Goal: Task Accomplishment & Management: Manage account settings

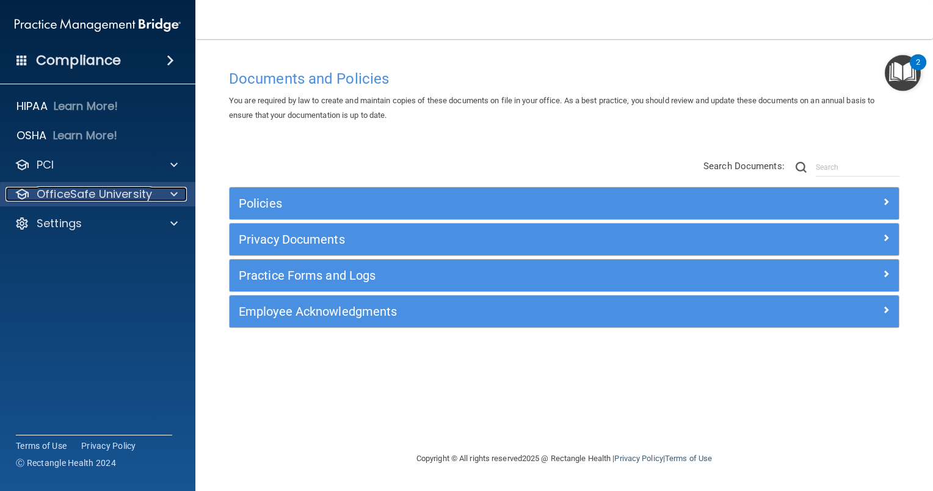
click at [175, 195] on span at bounding box center [173, 194] width 7 height 15
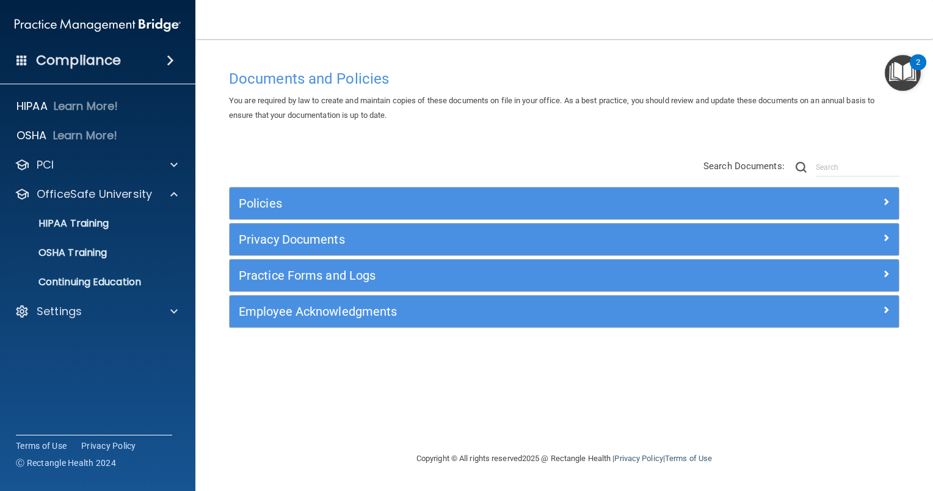
click at [172, 56] on span at bounding box center [170, 60] width 7 height 15
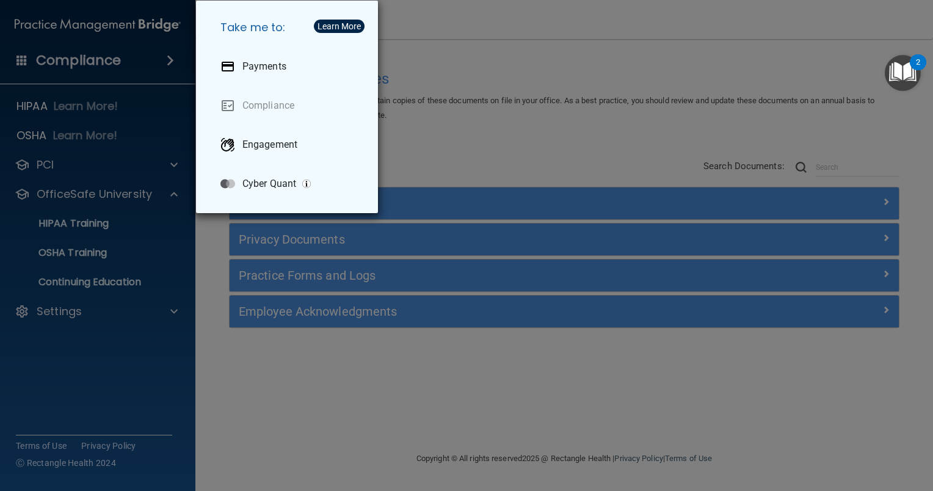
click at [172, 169] on div "Take me to: Payments Compliance Engagement Cyber Quant" at bounding box center [466, 245] width 933 height 491
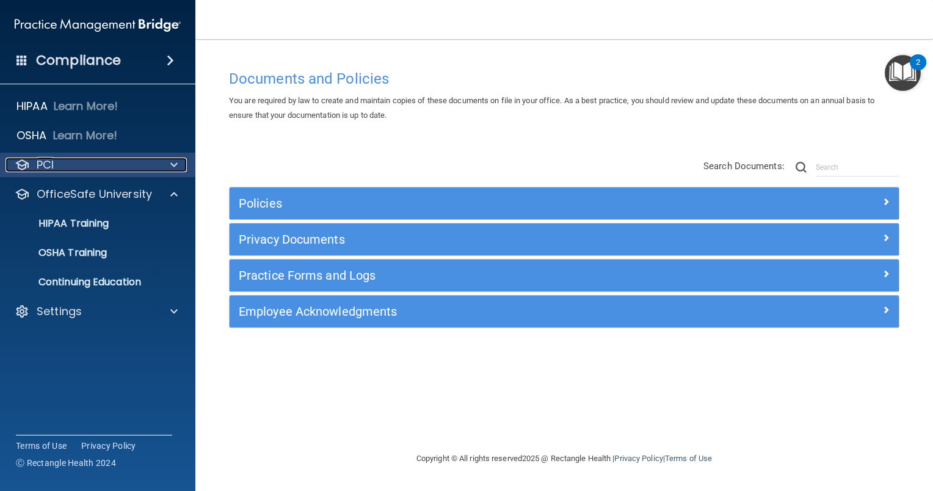
click at [171, 166] on span at bounding box center [173, 165] width 7 height 15
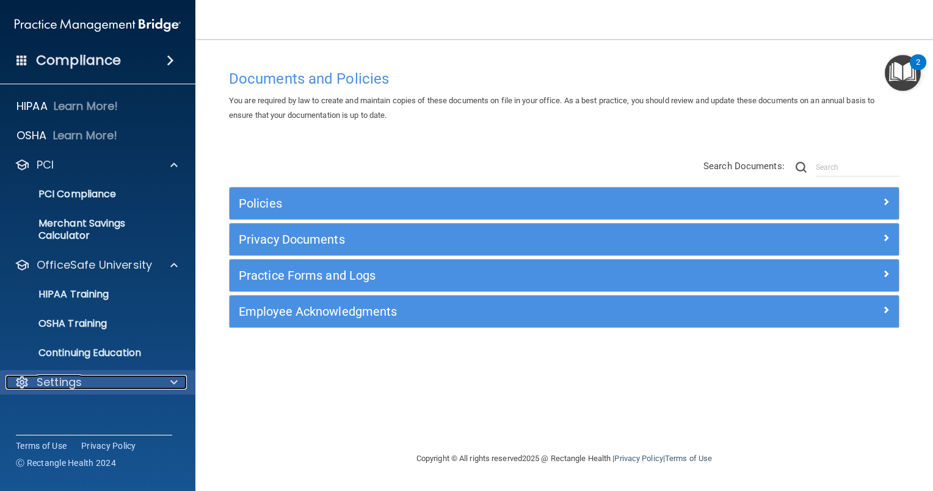
click at [173, 384] on span at bounding box center [173, 382] width 7 height 15
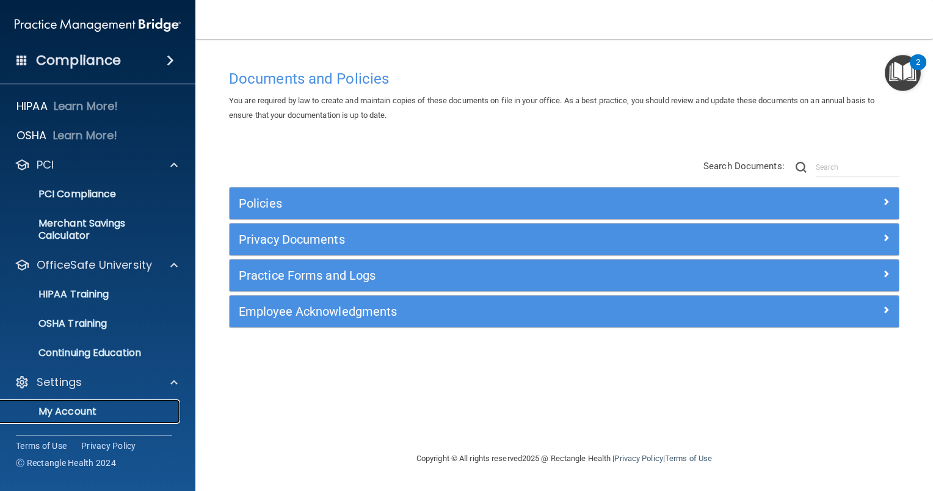
click at [86, 409] on p "My Account" at bounding box center [91, 412] width 167 height 12
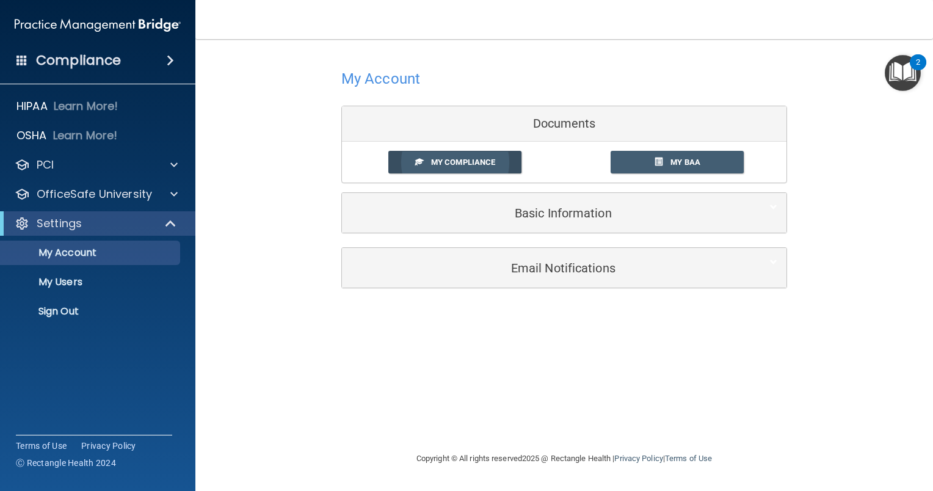
click at [486, 161] on span "My Compliance" at bounding box center [463, 162] width 64 height 9
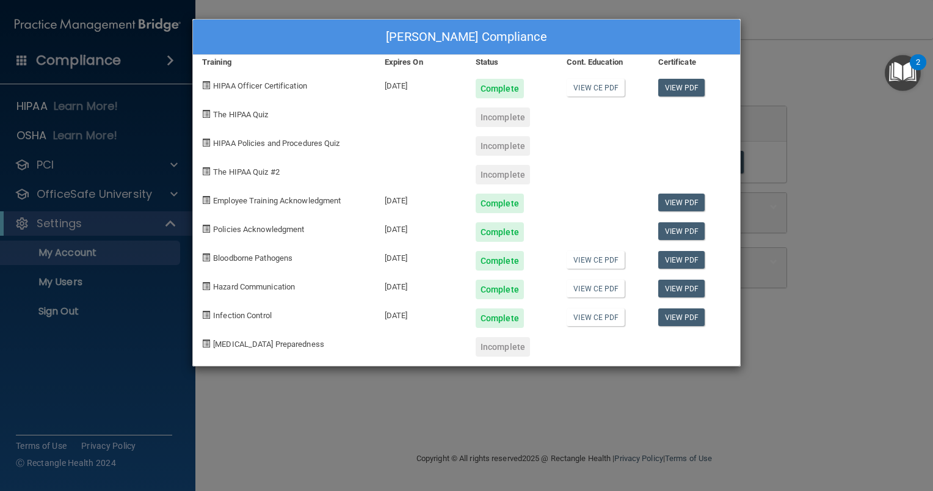
click at [172, 199] on div "Carrie Hazey's Compliance Training Expires On Status Cont. Education Certificat…" at bounding box center [466, 245] width 933 height 491
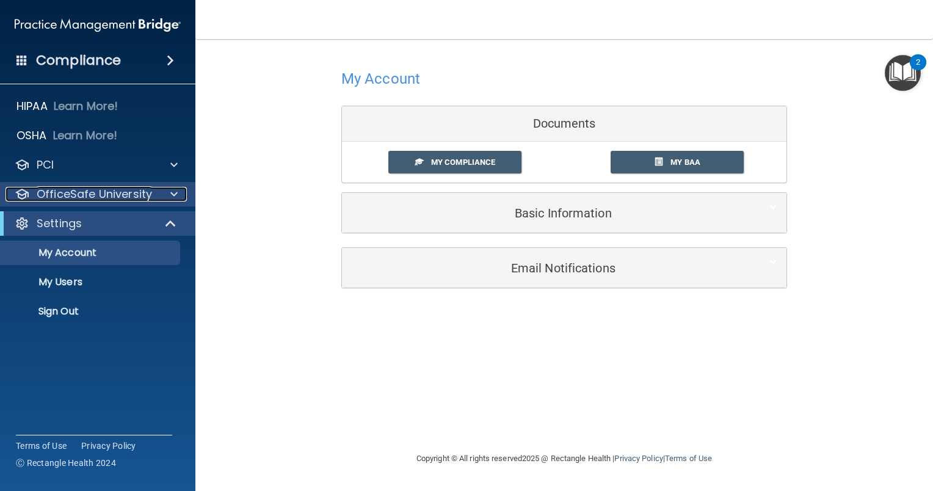
click at [174, 195] on span at bounding box center [173, 194] width 7 height 15
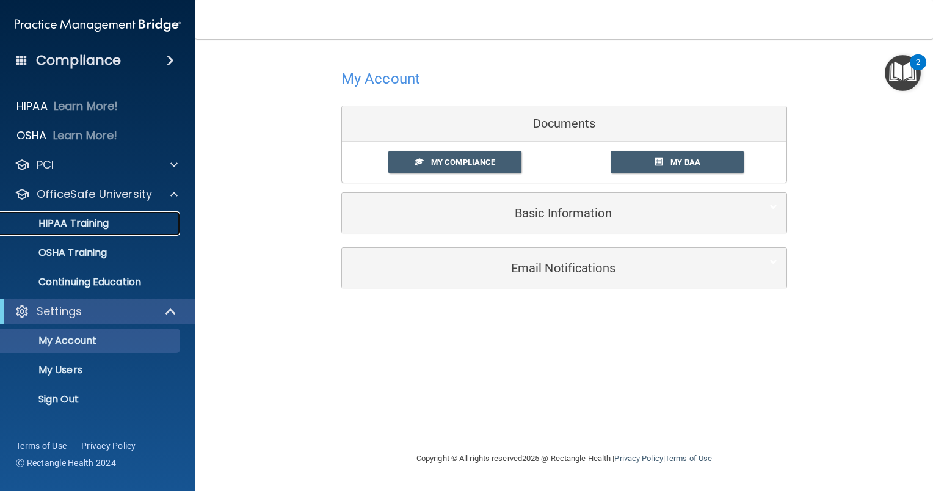
click at [117, 227] on div "HIPAA Training" at bounding box center [91, 223] width 167 height 12
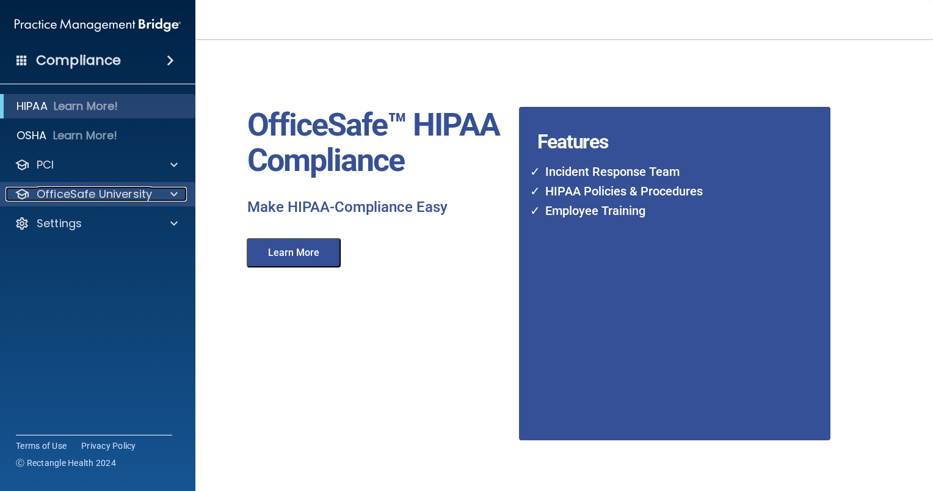
click at [173, 195] on span at bounding box center [173, 194] width 7 height 15
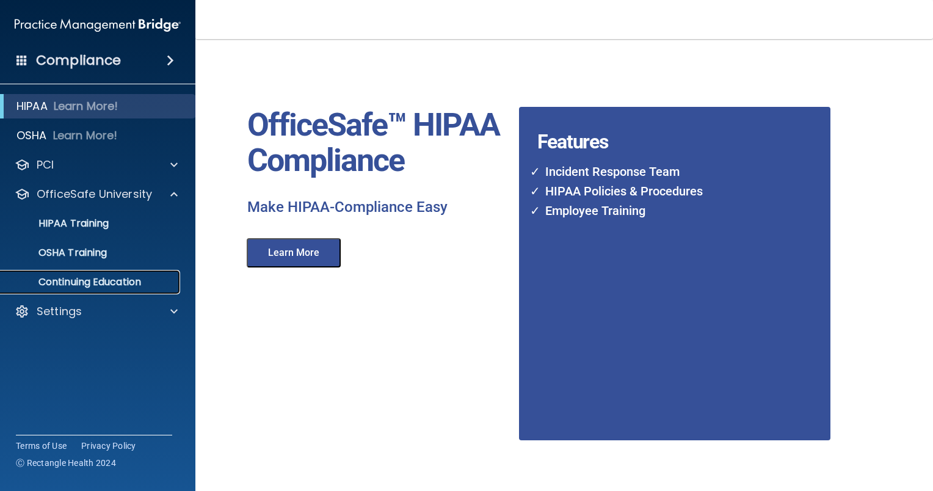
click at [76, 281] on p "Continuing Education" at bounding box center [91, 282] width 167 height 12
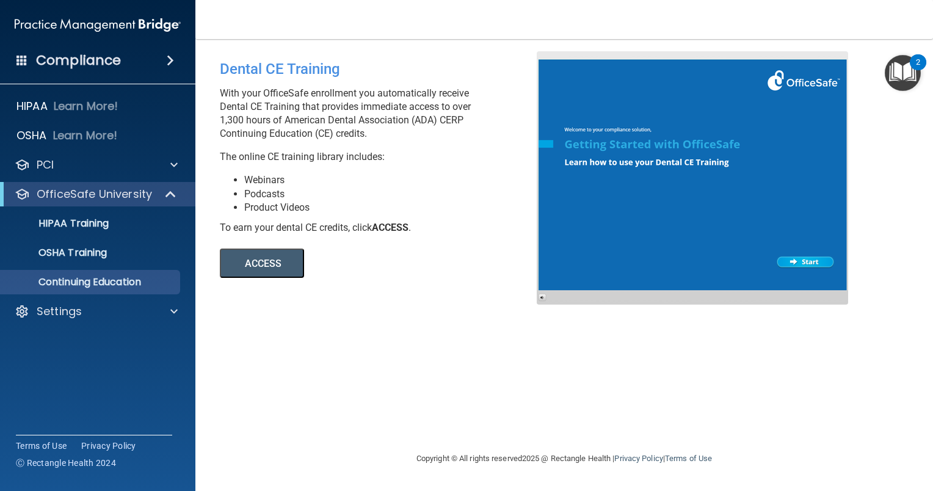
click at [252, 260] on button "ACCESS" at bounding box center [262, 263] width 84 height 29
click at [173, 56] on span at bounding box center [170, 60] width 7 height 15
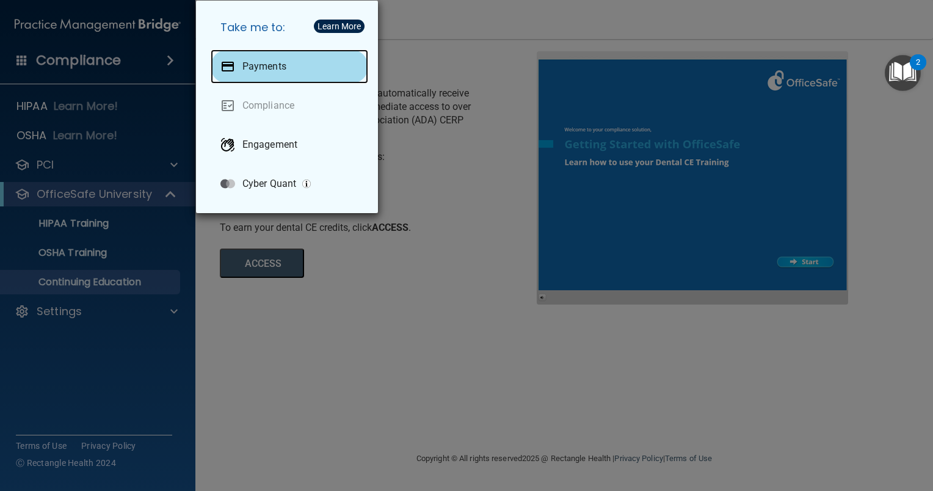
click at [254, 61] on p "Payments" at bounding box center [264, 66] width 44 height 12
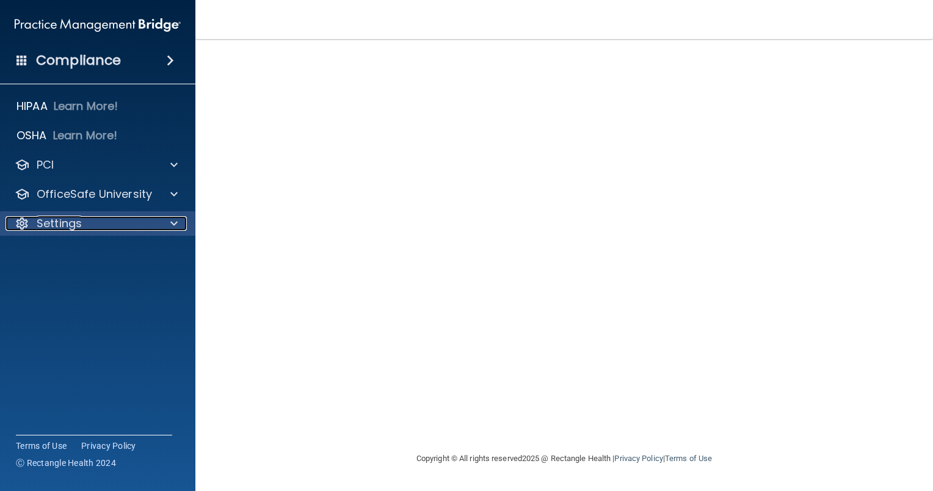
click at [171, 227] on span at bounding box center [173, 223] width 7 height 15
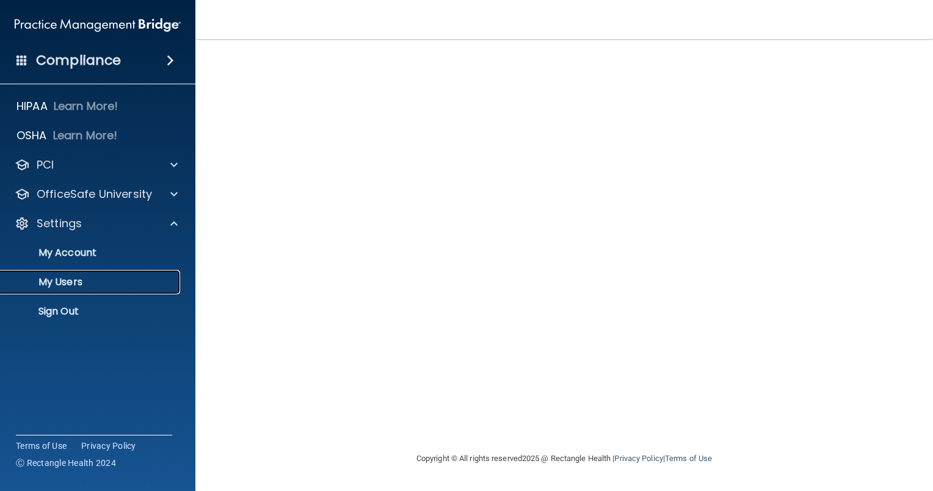
click at [60, 280] on p "My Users" at bounding box center [91, 282] width 167 height 12
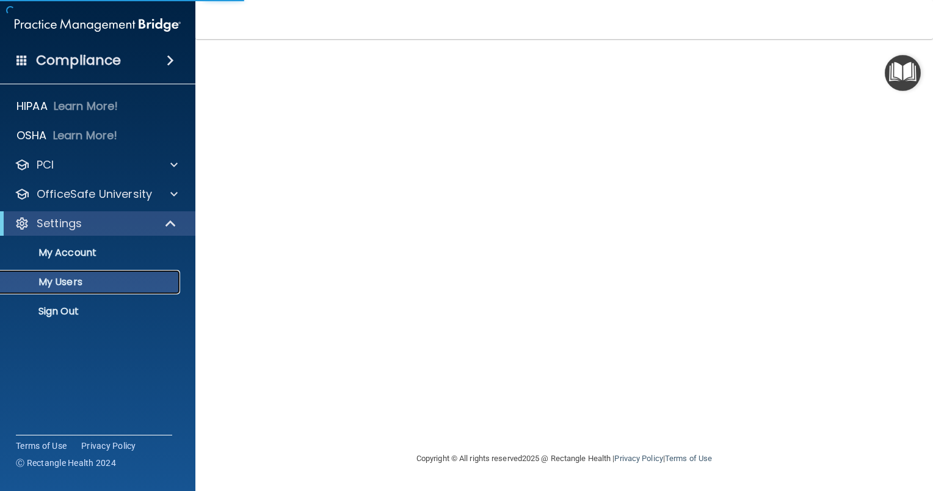
select select "20"
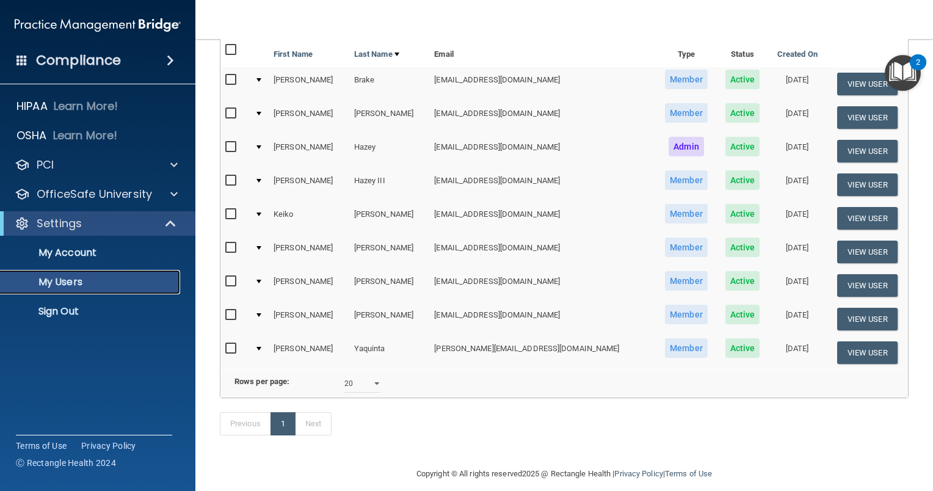
scroll to position [83, 0]
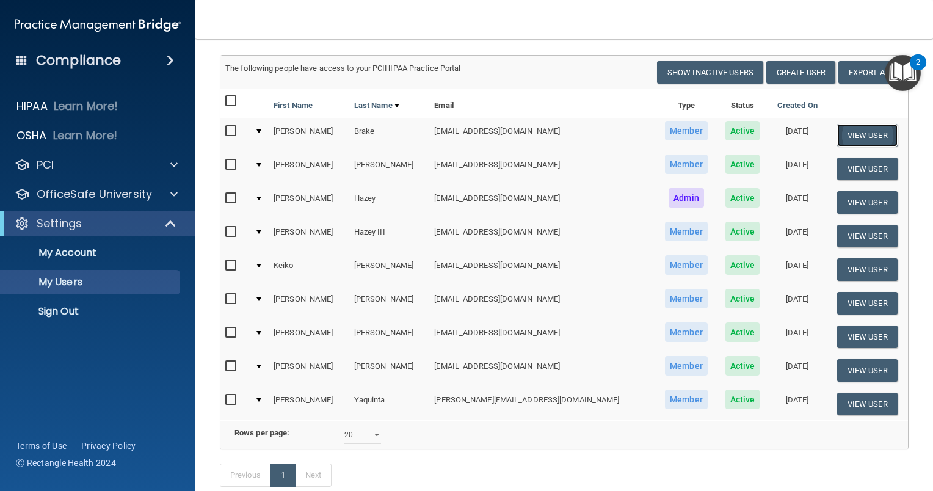
click at [859, 134] on button "View User" at bounding box center [867, 135] width 60 height 23
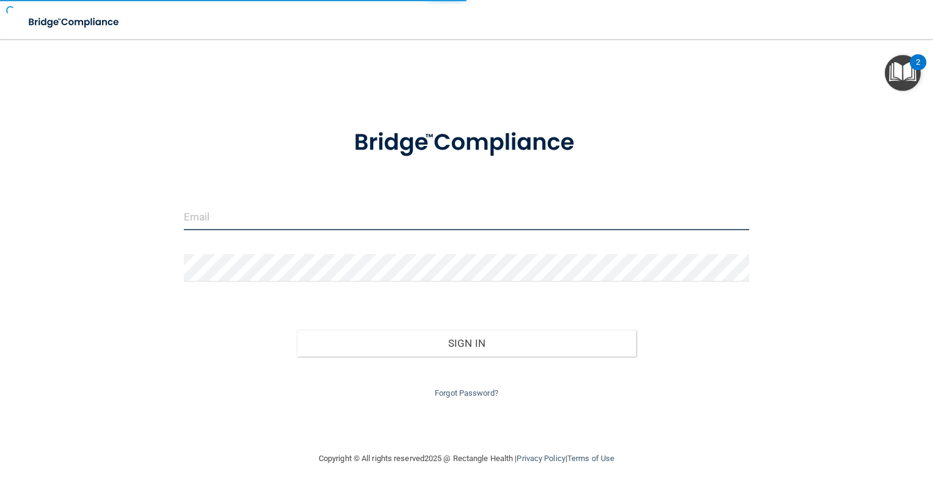
type input "[EMAIL_ADDRESS][DOMAIN_NAME]"
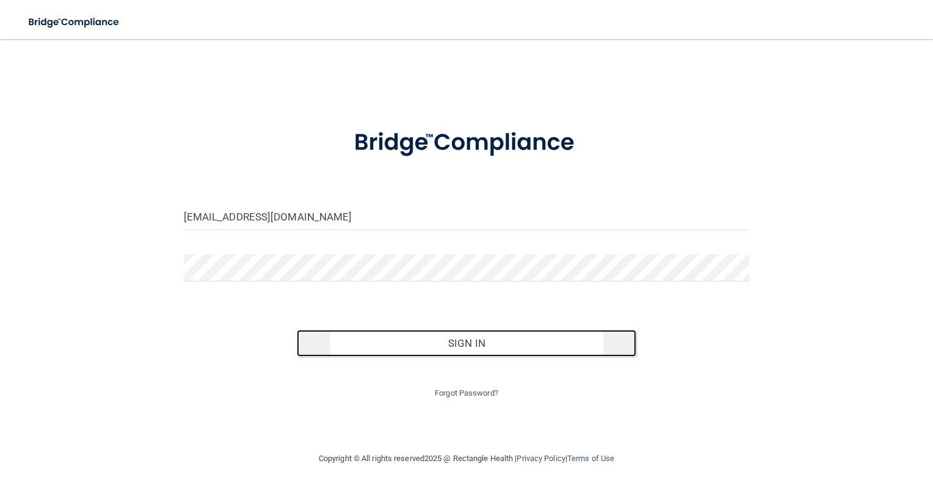
click at [464, 345] on button "Sign In" at bounding box center [467, 343] width 340 height 27
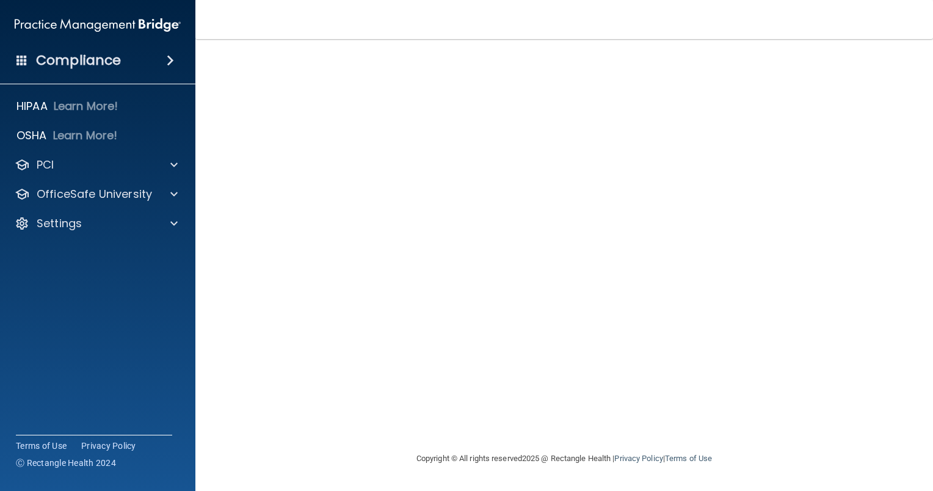
click at [432, 306] on div "[EMAIL_ADDRESS][DOMAIN_NAME] Invalid email/password. You don't have permission …" at bounding box center [564, 245] width 689 height 388
click at [171, 220] on span at bounding box center [173, 223] width 7 height 15
click at [73, 285] on p "My Users" at bounding box center [91, 282] width 167 height 12
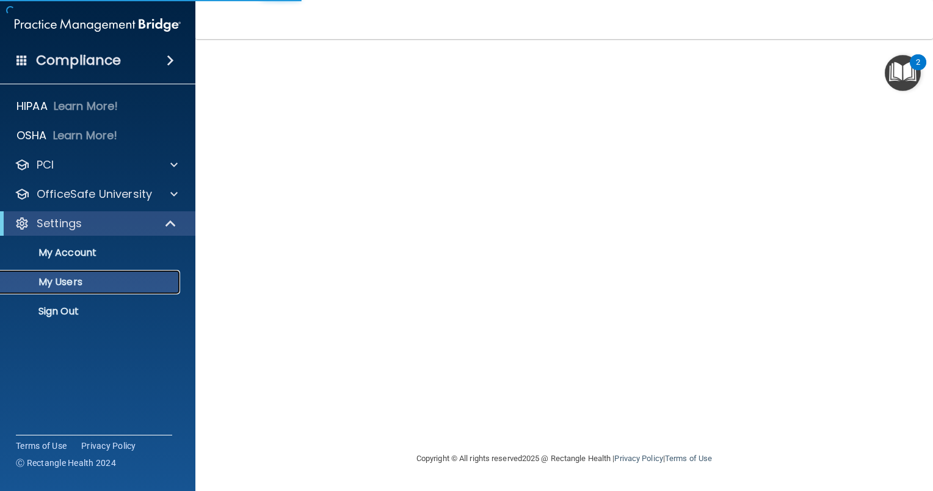
select select "20"
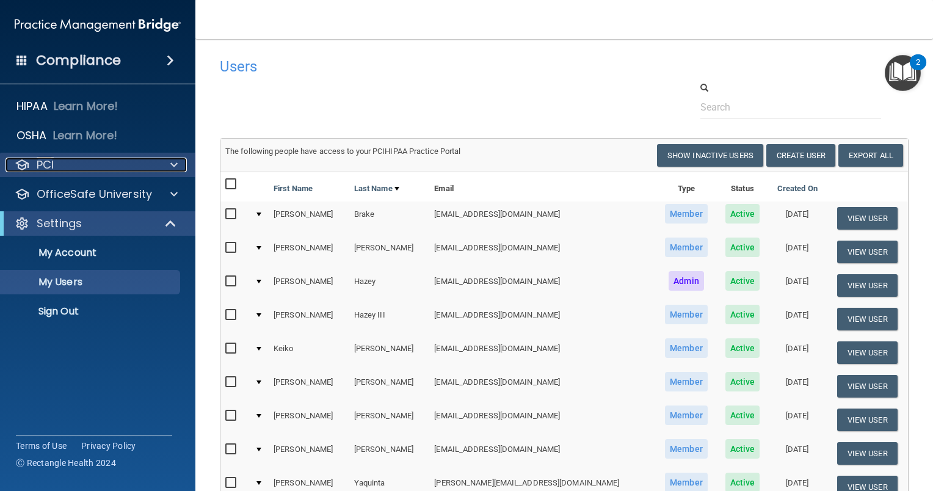
click at [176, 164] on span at bounding box center [173, 165] width 7 height 15
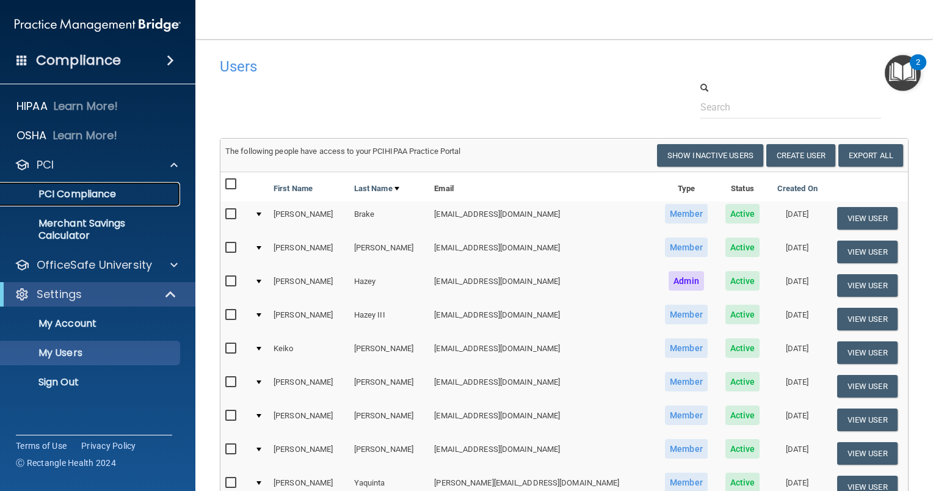
click at [97, 195] on p "PCI Compliance" at bounding box center [91, 194] width 167 height 12
click at [914, 70] on img "Open Resource Center, 2 new notifications" at bounding box center [903, 73] width 36 height 36
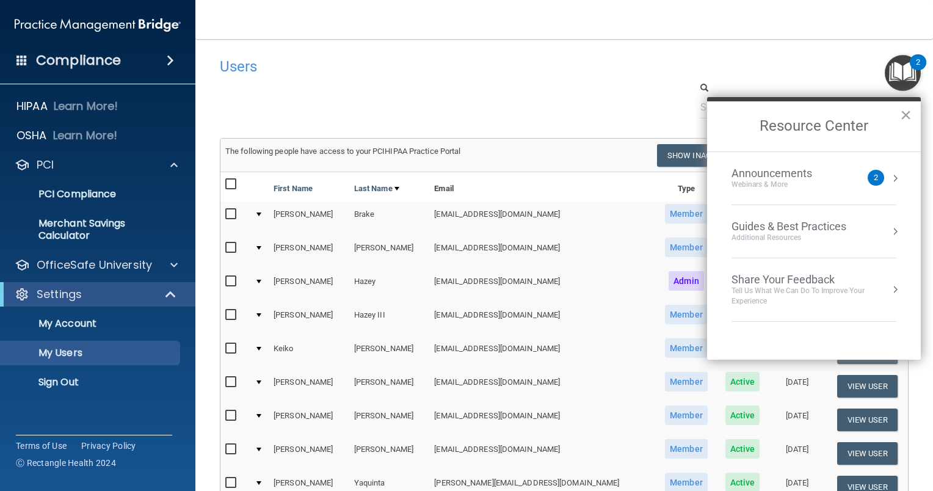
click at [892, 177] on button "Resource Center" at bounding box center [895, 178] width 12 height 12
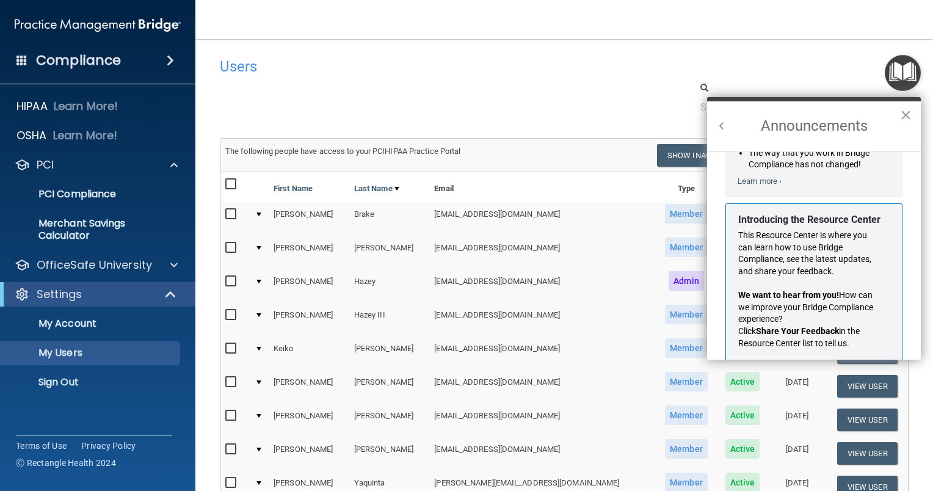
scroll to position [200, 0]
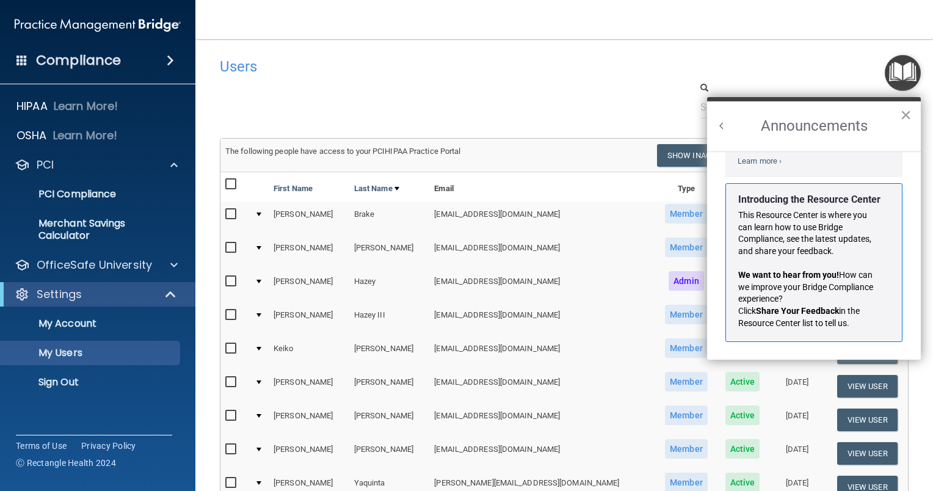
click at [908, 116] on button "×" at bounding box center [906, 115] width 12 height 20
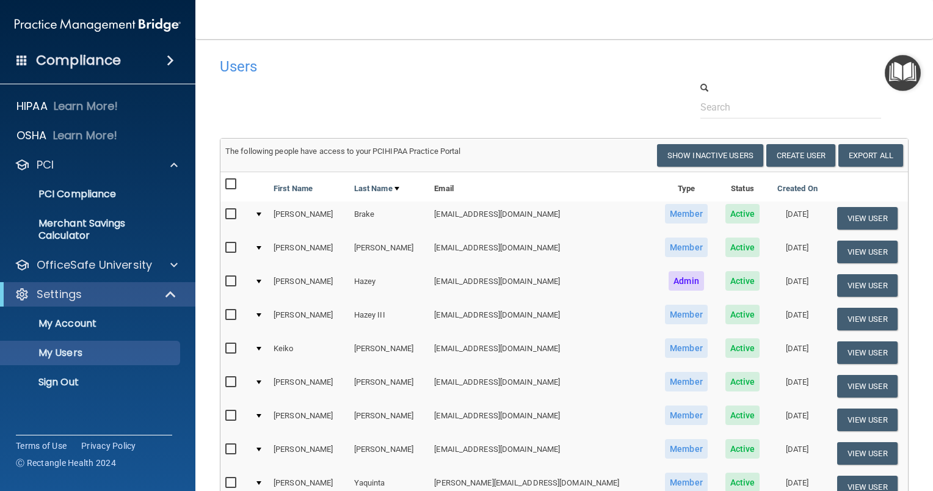
click at [369, 217] on td "Brake" at bounding box center [389, 219] width 81 height 34
click at [840, 249] on button "View User" at bounding box center [867, 252] width 60 height 23
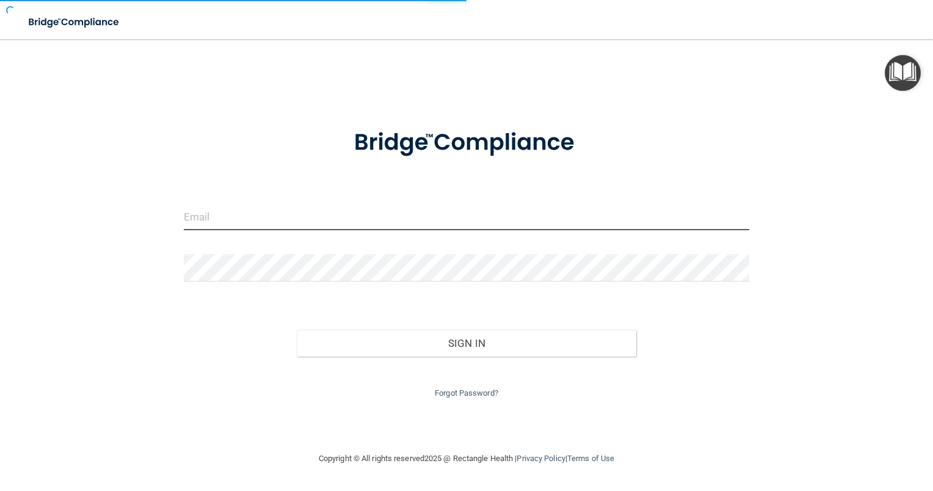
type input "[EMAIL_ADDRESS][DOMAIN_NAME]"
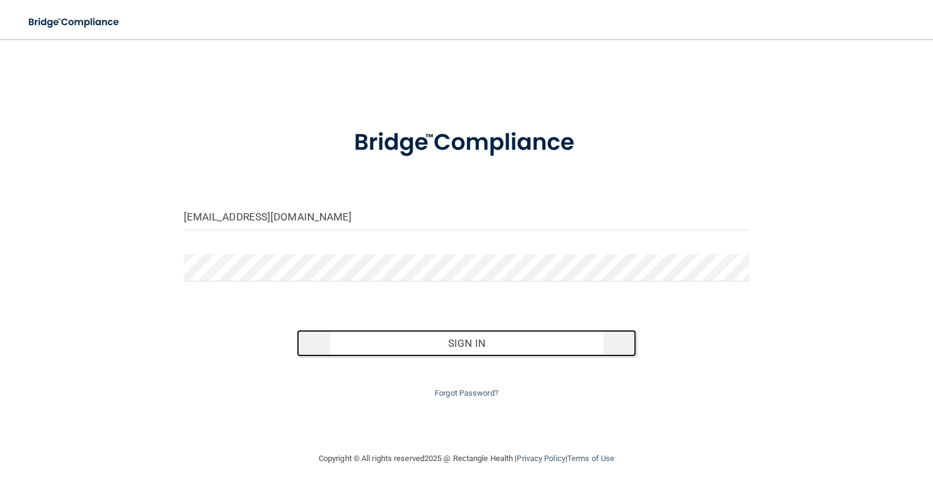
click at [547, 341] on button "Sign In" at bounding box center [467, 343] width 340 height 27
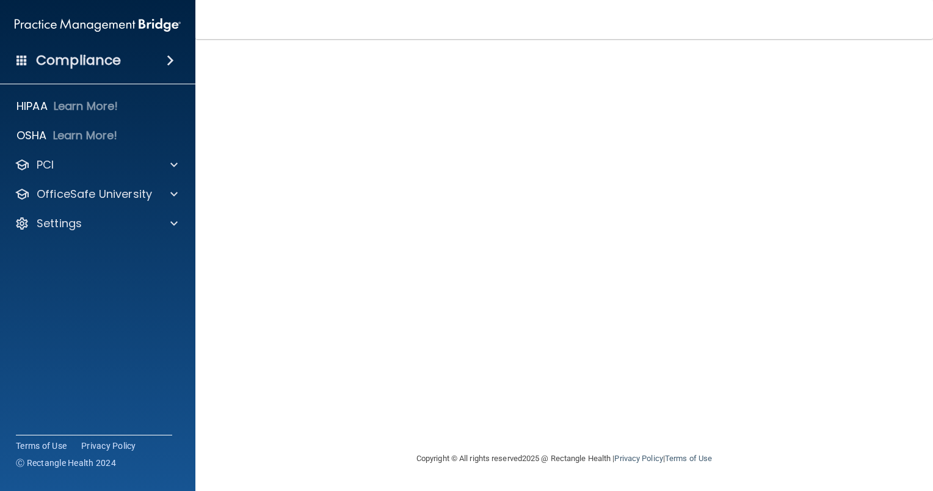
click at [366, 284] on div "[EMAIL_ADDRESS][DOMAIN_NAME] Invalid email/password. You don't have permission …" at bounding box center [564, 245] width 689 height 388
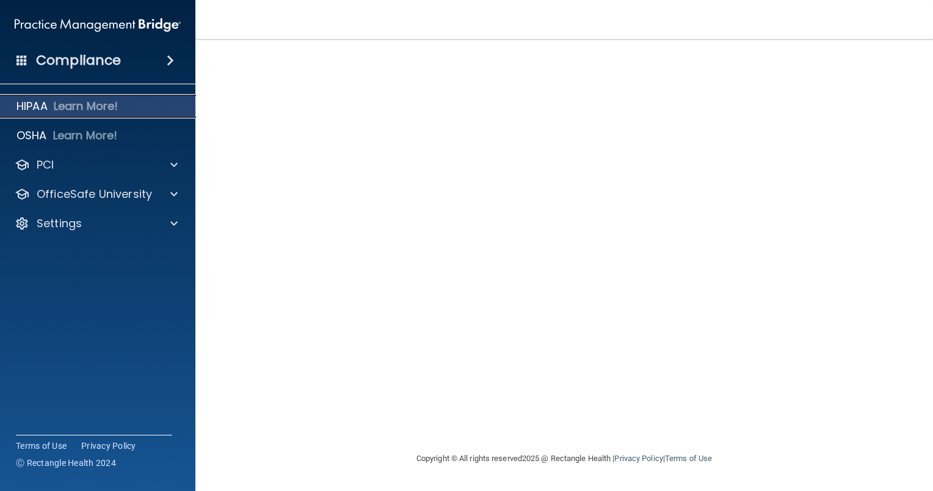
click at [65, 103] on p "Learn More!" at bounding box center [86, 106] width 65 height 15
